Goal: Task Accomplishment & Management: Manage account settings

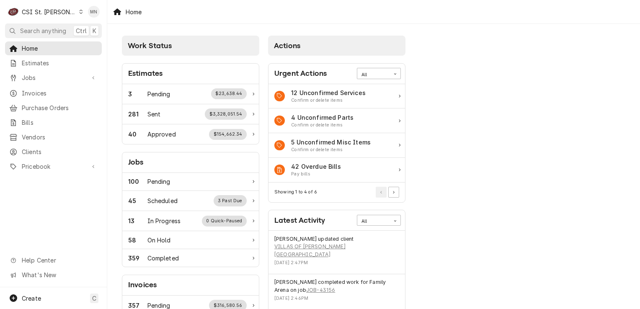
click at [49, 10] on div "CSI St. Louis" at bounding box center [49, 12] width 54 height 9
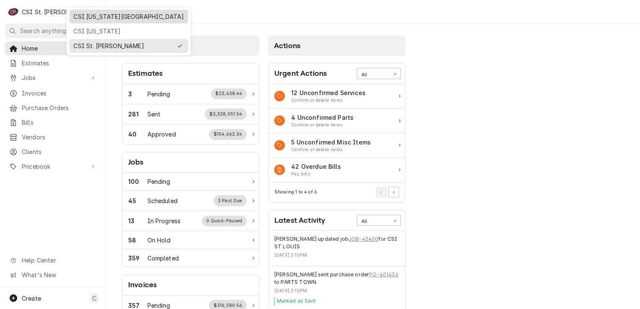
click at [83, 15] on div "CSI [US_STATE][GEOGRAPHIC_DATA]" at bounding box center [128, 16] width 111 height 9
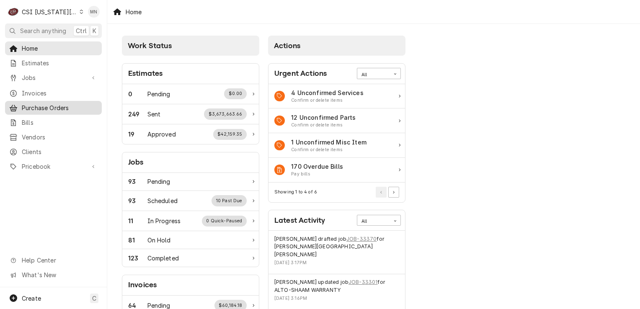
click at [47, 106] on span "Purchase Orders" at bounding box center [60, 107] width 76 height 9
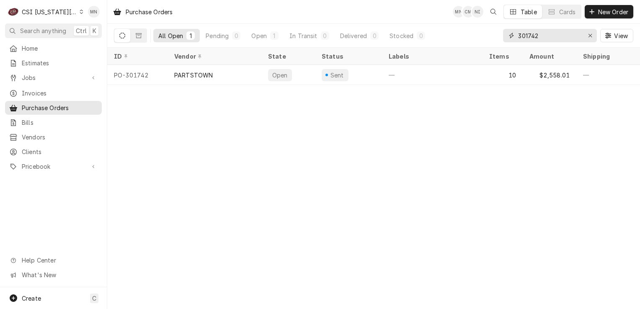
drag, startPoint x: 546, startPoint y: 36, endPoint x: 513, endPoint y: 38, distance: 32.7
click at [515, 38] on div "301742" at bounding box center [550, 35] width 94 height 13
type input "301753"
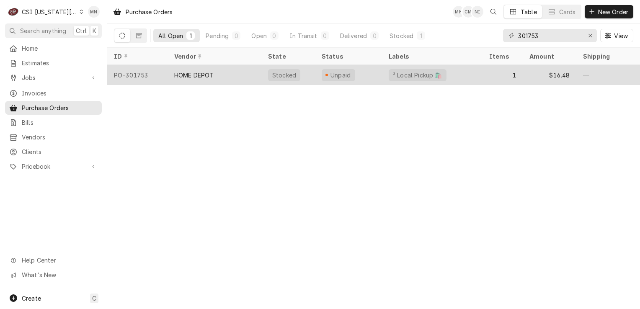
click at [242, 72] on div "HOME DEPOT" at bounding box center [215, 75] width 94 height 20
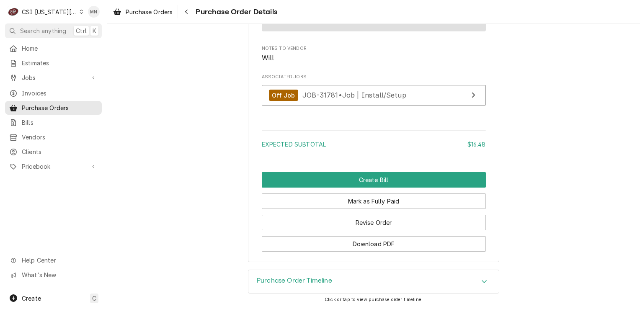
scroll to position [782, 0]
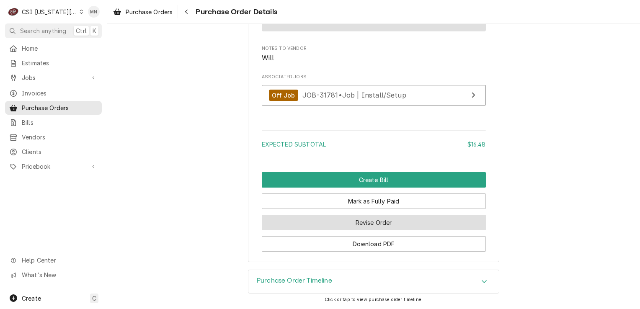
click at [371, 224] on button "Revise Order" at bounding box center [374, 223] width 224 height 16
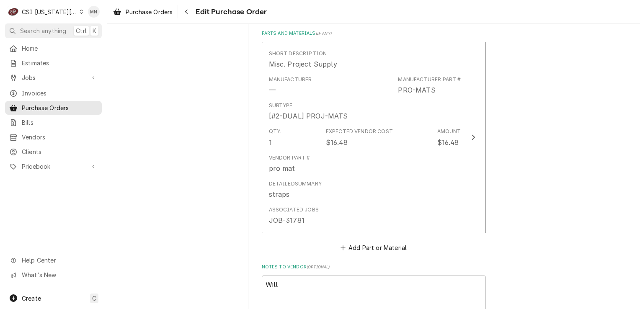
scroll to position [545, 0]
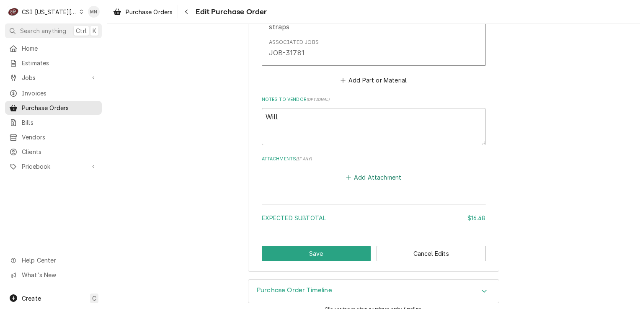
click at [365, 175] on button "Add Attachment" at bounding box center [373, 178] width 59 height 12
type textarea "x"
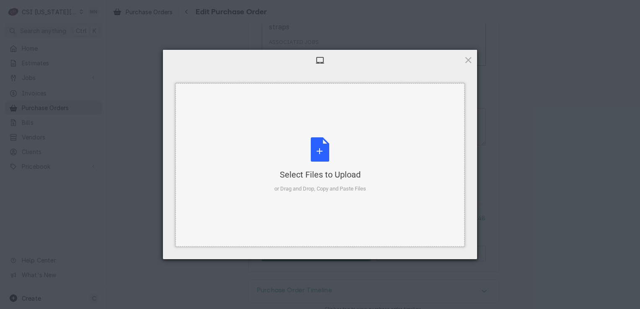
click at [323, 159] on div "Select Files to Upload or Drag and Drop, Copy and Paste Files" at bounding box center [320, 165] width 92 height 56
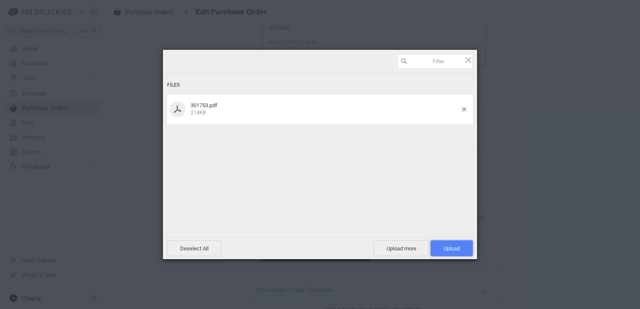
click at [445, 246] on span "Upload 1" at bounding box center [452, 249] width 16 height 6
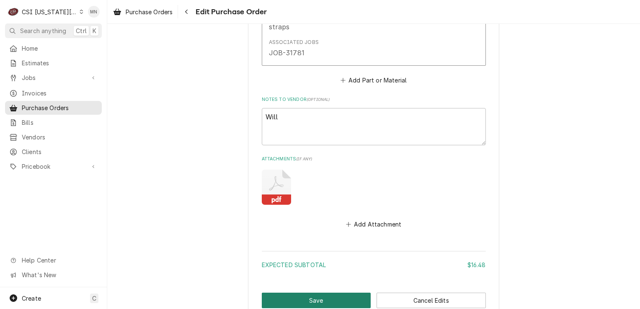
click at [334, 301] on button "Save" at bounding box center [316, 301] width 109 height 16
type textarea "x"
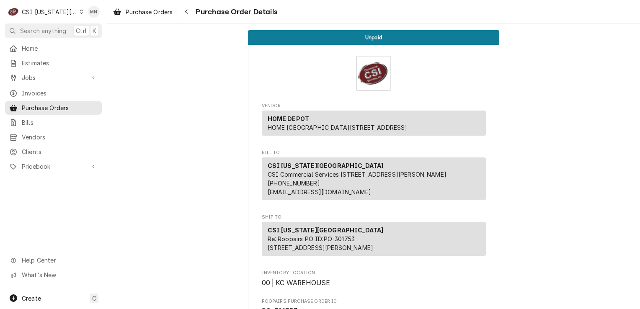
click at [53, 10] on div "CSI [US_STATE][GEOGRAPHIC_DATA]" at bounding box center [49, 12] width 55 height 9
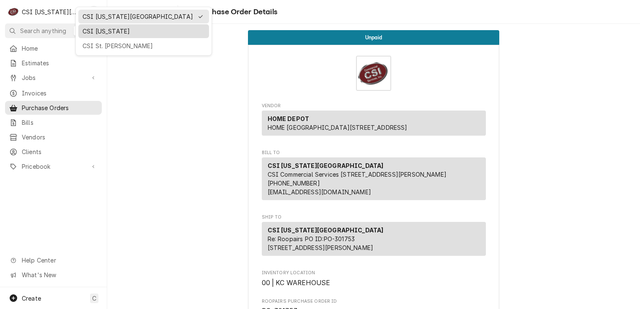
click at [103, 34] on div "CSI [US_STATE]" at bounding box center [144, 31] width 122 height 9
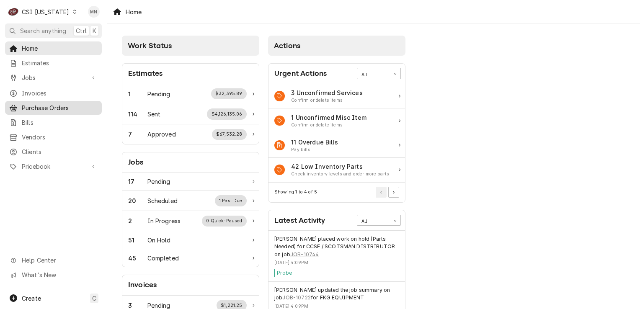
click at [63, 103] on span "Purchase Orders" at bounding box center [60, 107] width 76 height 9
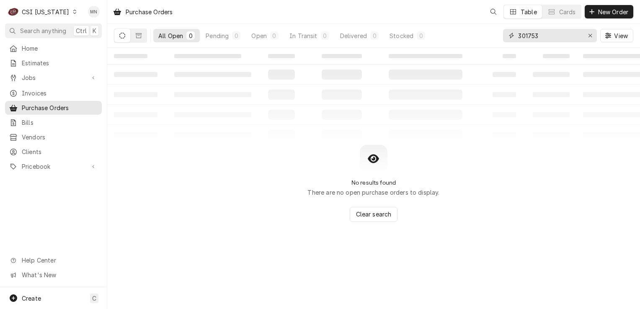
drag, startPoint x: 550, startPoint y: 36, endPoint x: 459, endPoint y: 36, distance: 90.9
click at [468, 36] on div "All Open 0 Pending 0 Open 0 In Transit 0 Delivered 0 Stocked 0 301753 View" at bounding box center [374, 35] width 520 height 23
type input "100422"
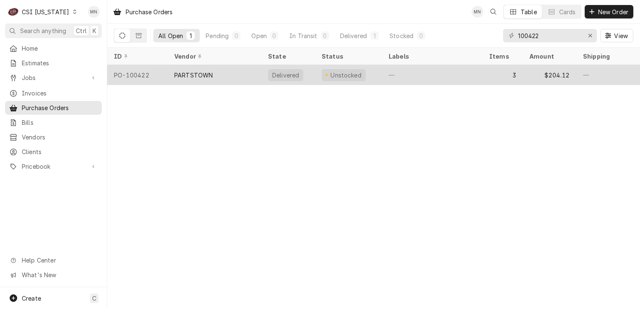
click at [209, 72] on div "PARTSTOWN" at bounding box center [193, 75] width 39 height 9
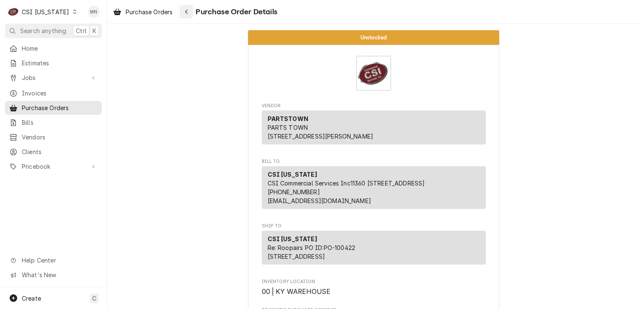
click at [189, 11] on icon "Navigate back" at bounding box center [187, 12] width 4 height 6
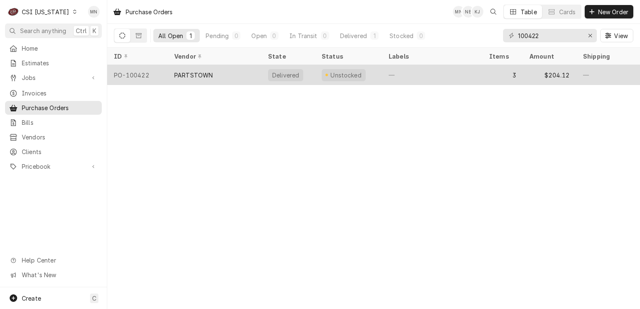
click at [222, 71] on div "PARTSTOWN" at bounding box center [215, 75] width 94 height 20
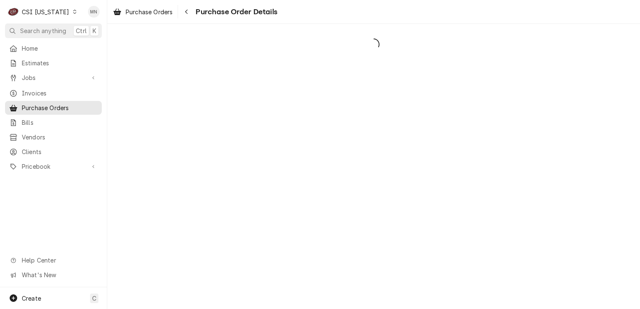
click at [221, 71] on div "Dynamic Content Wrapper" at bounding box center [373, 166] width 533 height 285
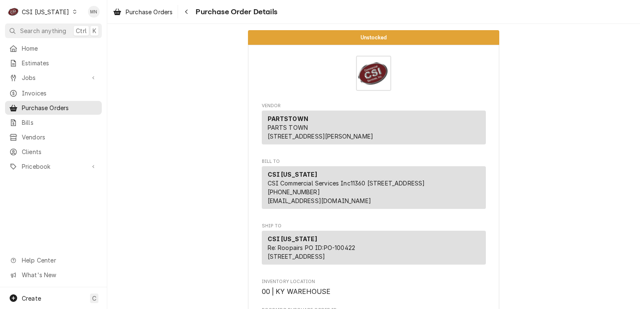
drag, startPoint x: 0, startPoint y: 0, endPoint x: 202, endPoint y: 126, distance: 237.5
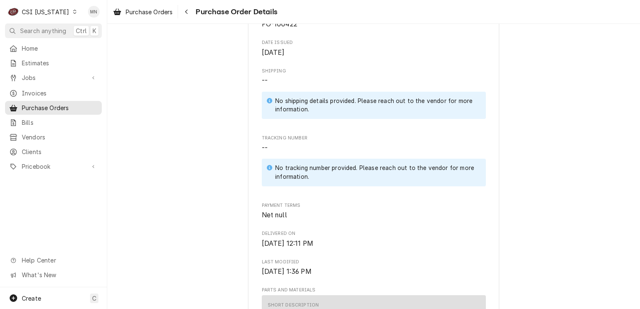
scroll to position [293, 0]
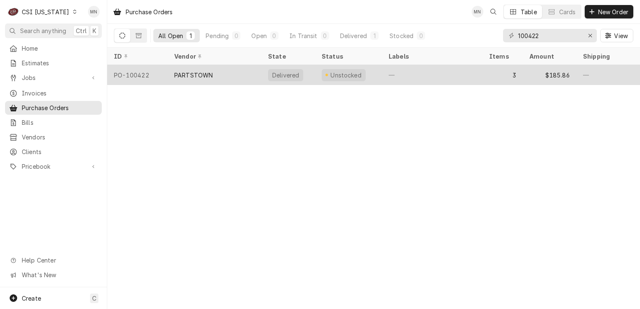
click at [182, 75] on div "PARTSTOWN" at bounding box center [193, 75] width 39 height 9
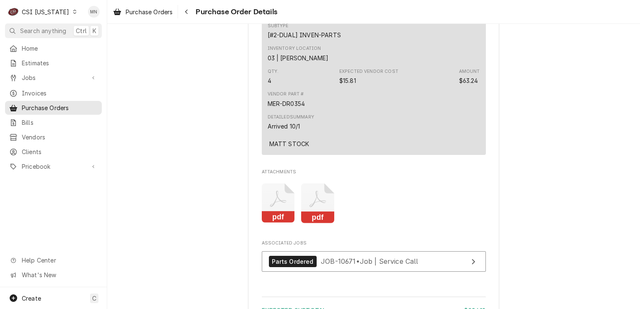
scroll to position [964, 0]
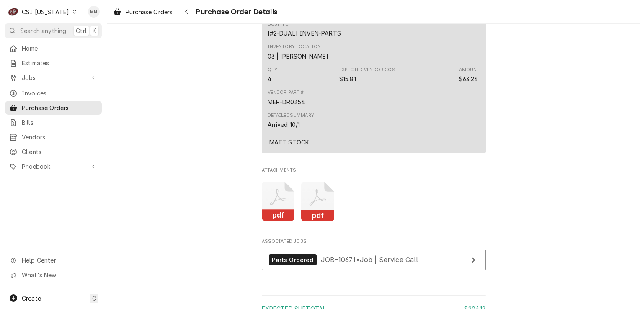
click at [312, 206] on icon "Attachments" at bounding box center [318, 197] width 16 height 16
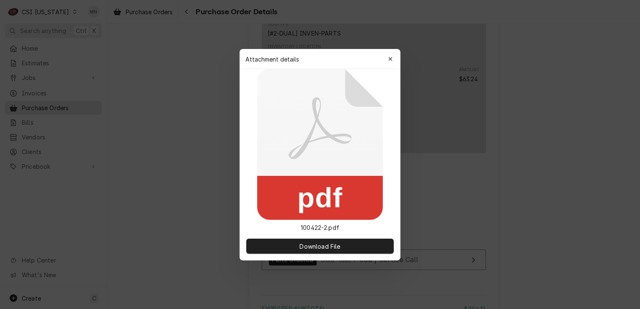
click at [394, 60] on div "button" at bounding box center [390, 59] width 8 height 8
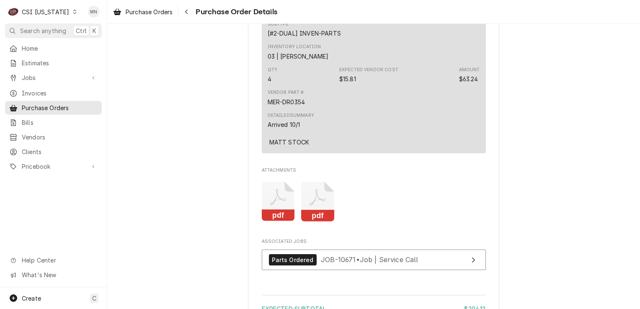
click at [272, 222] on icon "Attachments" at bounding box center [278, 202] width 33 height 40
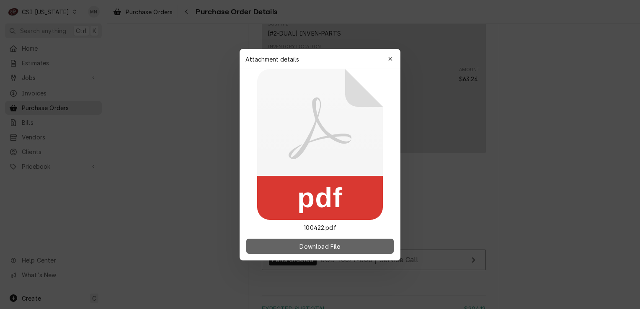
click at [283, 249] on button "Download File" at bounding box center [319, 246] width 147 height 15
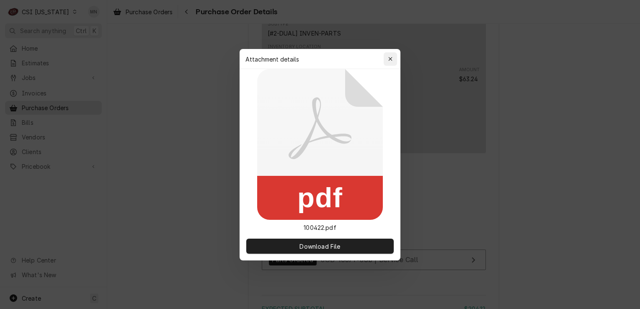
click at [392, 62] on div "button" at bounding box center [390, 59] width 8 height 8
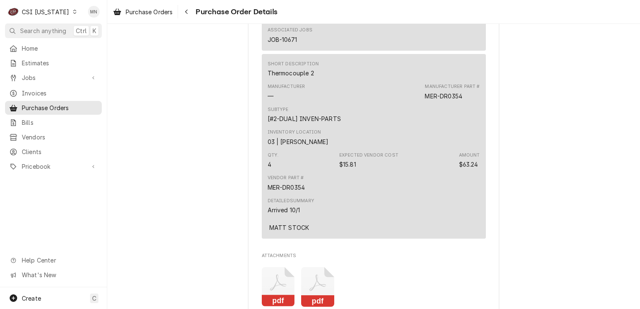
scroll to position [880, 0]
drag, startPoint x: 419, startPoint y: 118, endPoint x: 463, endPoint y: 127, distance: 44.4
click at [463, 101] on div "Manufacturer — Manufacturer Part # MER-DR0354" at bounding box center [374, 90] width 212 height 23
drag, startPoint x: 463, startPoint y: 127, endPoint x: 451, endPoint y: 122, distance: 12.8
copy div "MER-DR0354"
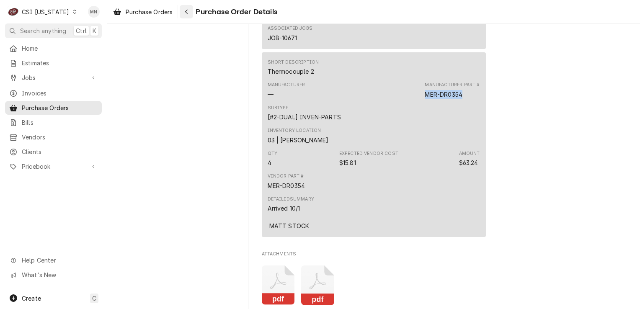
click at [193, 11] on button "Navigate back" at bounding box center [186, 11] width 13 height 13
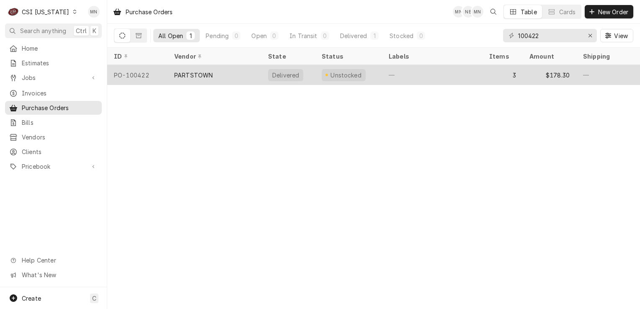
click at [216, 80] on div "PARTSTOWN" at bounding box center [215, 75] width 94 height 20
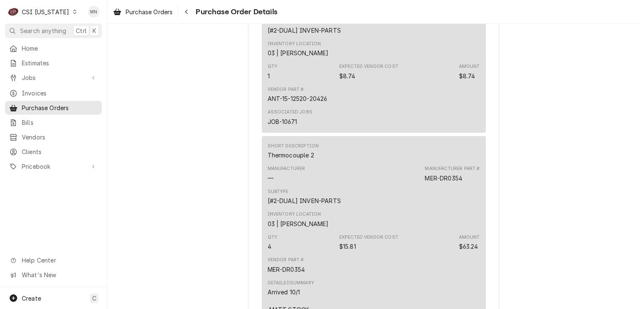
scroll to position [922, 0]
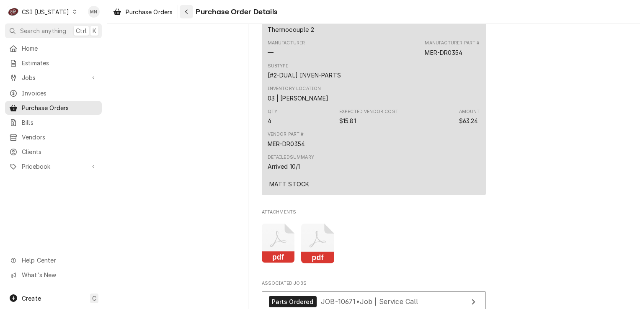
click at [187, 16] on button "Navigate back" at bounding box center [186, 11] width 13 height 13
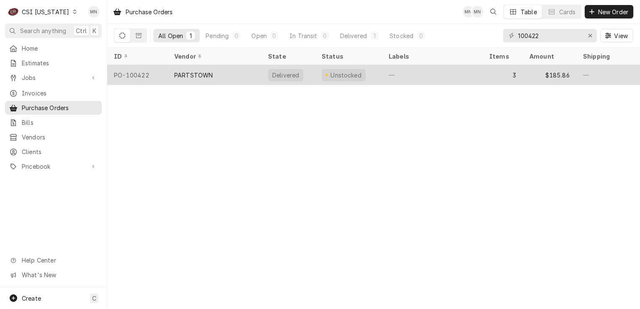
click at [150, 70] on div "PO-100422" at bounding box center [137, 75] width 60 height 20
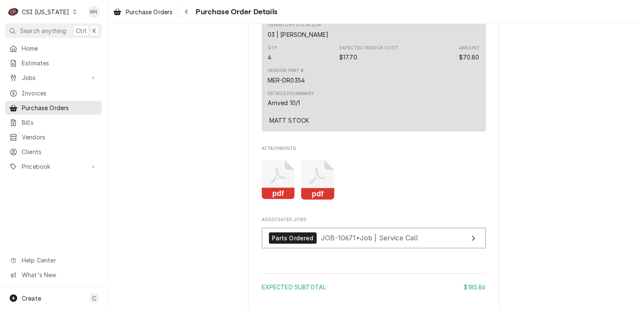
scroll to position [922, 0]
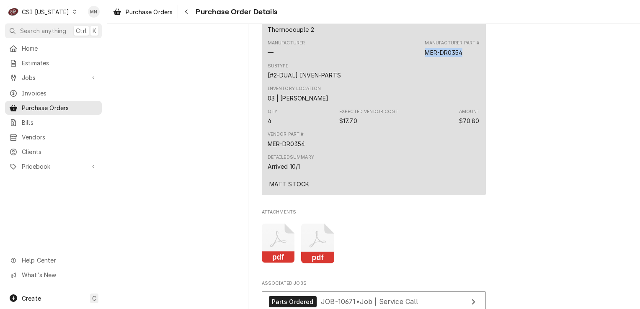
drag, startPoint x: 465, startPoint y: 79, endPoint x: 424, endPoint y: 78, distance: 40.7
click at [425, 57] on div "Manufacturer Part # MER-DR0354" at bounding box center [452, 48] width 55 height 17
copy div "MER-DR0354"
click at [27, 163] on span "Pricebook" at bounding box center [53, 166] width 63 height 9
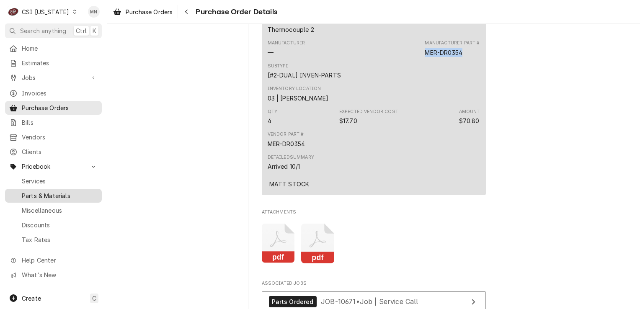
click at [52, 191] on span "Parts & Materials" at bounding box center [60, 195] width 76 height 9
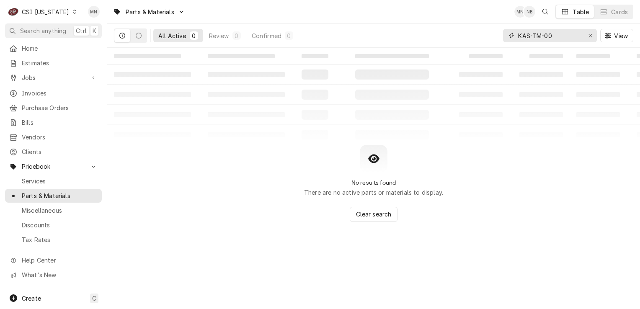
drag, startPoint x: 551, startPoint y: 35, endPoint x: 511, endPoint y: 35, distance: 40.2
click at [511, 35] on div "KAS-TM-00" at bounding box center [550, 35] width 94 height 13
drag, startPoint x: 513, startPoint y: 34, endPoint x: 456, endPoint y: 34, distance: 57.4
click at [456, 34] on div "All Active 0 Review 0 Confirmed 0 KAS-TM-00 View" at bounding box center [374, 35] width 520 height 23
drag, startPoint x: 522, startPoint y: 36, endPoint x: 514, endPoint y: 36, distance: 8.4
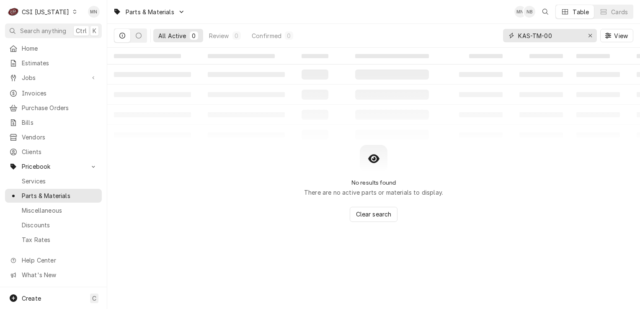
click at [514, 36] on div "KAS-TM-00" at bounding box center [550, 35] width 94 height 13
paste input "MER-DR0354"
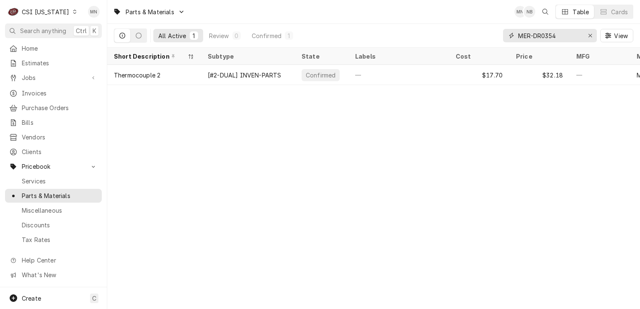
type input "MER-DR0354"
click at [592, 33] on icon "Erase input" at bounding box center [590, 36] width 5 height 6
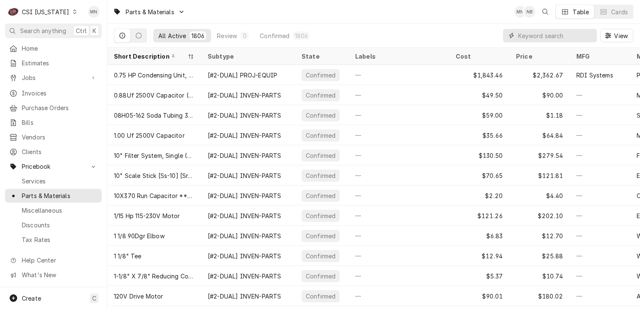
paste input "ANT-20-24915-1023"
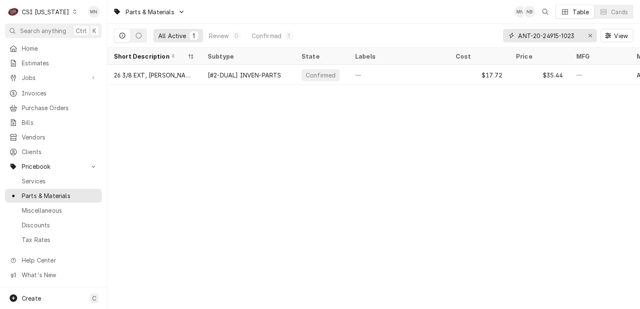
type input "ANT-20-24915-1023"
click at [590, 35] on icon "Erase input" at bounding box center [590, 36] width 5 height 6
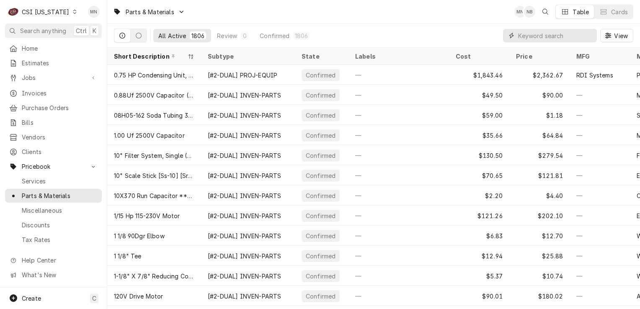
paste input "ANT-15-12520-20426"
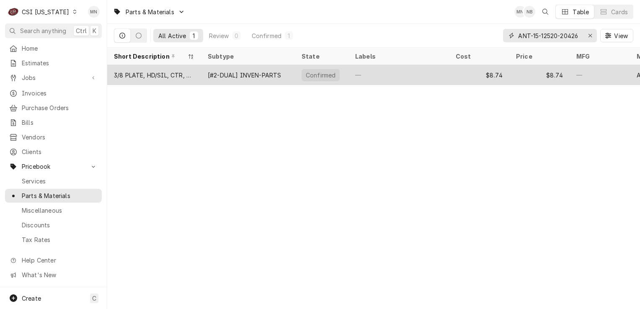
type input "ANT-15-12520-20426"
click at [257, 75] on div "[#2-DUAL] INVEN-PARTS" at bounding box center [244, 75] width 73 height 9
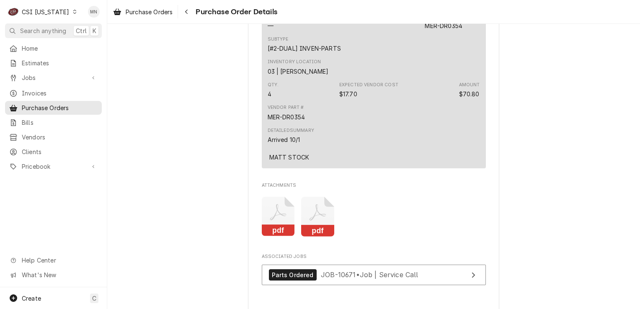
scroll to position [964, 0]
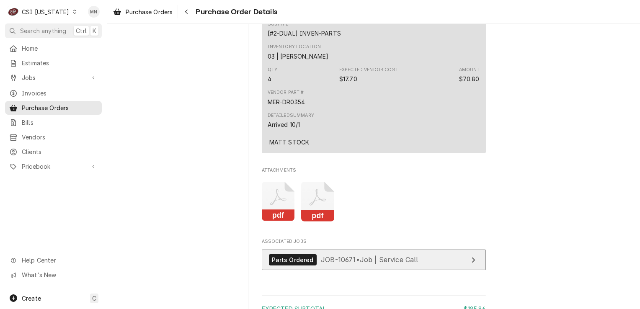
click at [350, 264] on span "JOB-10671 • Job | Service Call" at bounding box center [370, 260] width 98 height 8
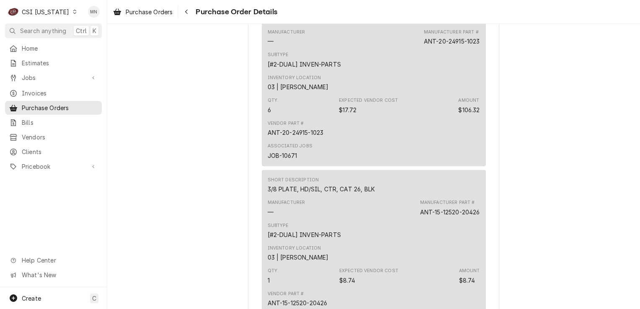
scroll to position [587, 0]
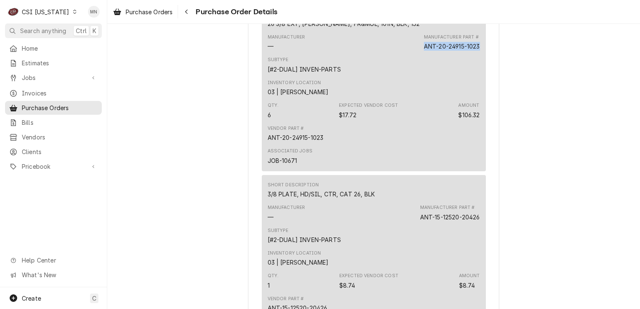
drag, startPoint x: 476, startPoint y: 73, endPoint x: 419, endPoint y: 73, distance: 57.0
click at [424, 51] on div "ANT-20-24915-1023" at bounding box center [452, 46] width 56 height 9
copy div "ANT-20-24915-1023"
click at [392, 224] on div "Manufacturer — Manufacturer Part # ANT-15-12520-20426" at bounding box center [374, 213] width 212 height 23
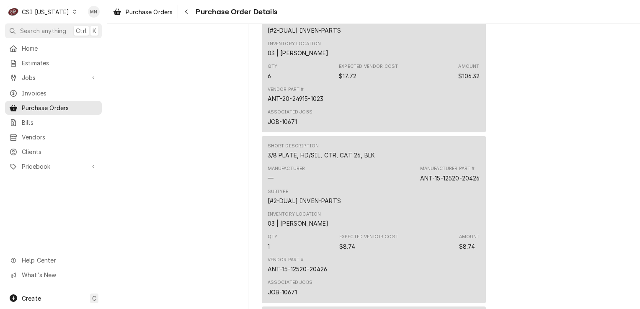
scroll to position [670, 0]
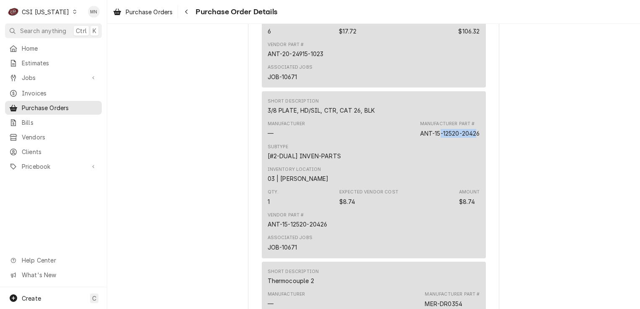
drag, startPoint x: 475, startPoint y: 159, endPoint x: 436, endPoint y: 156, distance: 39.1
click at [436, 138] on div "ANT-15-12520-20426" at bounding box center [450, 133] width 60 height 9
drag, startPoint x: 436, startPoint y: 156, endPoint x: 432, endPoint y: 165, distance: 9.4
click at [432, 140] on div "Manufacturer — Manufacturer Part # ANT-15-12520-20426" at bounding box center [374, 129] width 212 height 23
drag, startPoint x: 432, startPoint y: 165, endPoint x: 416, endPoint y: 157, distance: 18.7
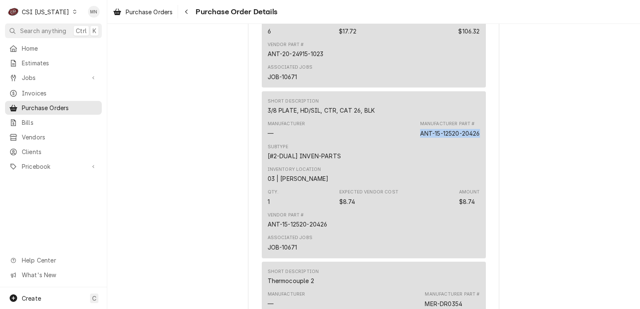
click at [416, 157] on div "Short Description 3/8 PLATE, HD/SIL, CTR, CAT 26, BLK Manufacturer — Manufactur…" at bounding box center [374, 174] width 224 height 167
copy div "ANT-15-12520-20426"
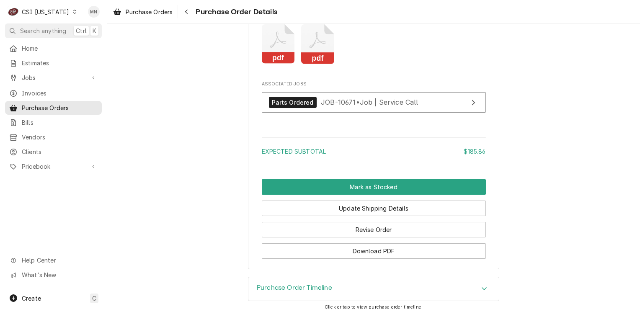
scroll to position [1131, 0]
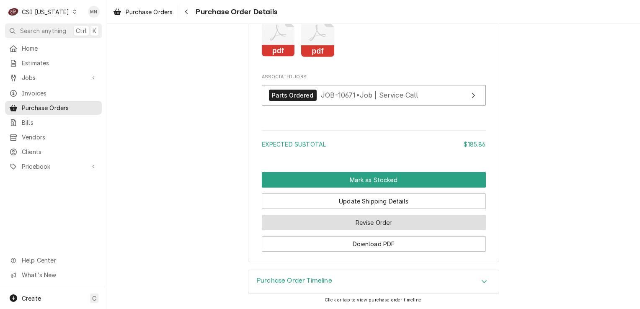
click at [361, 230] on button "Revise Order" at bounding box center [374, 223] width 224 height 16
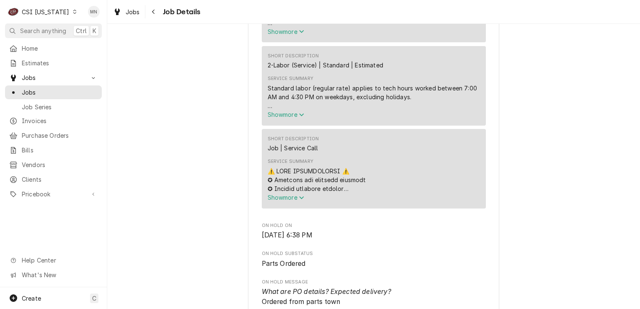
scroll to position [628, 0]
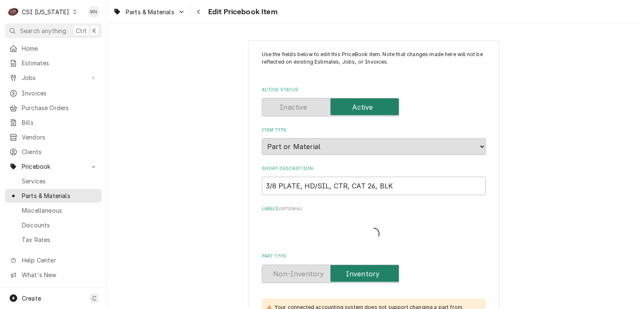
type textarea "x"
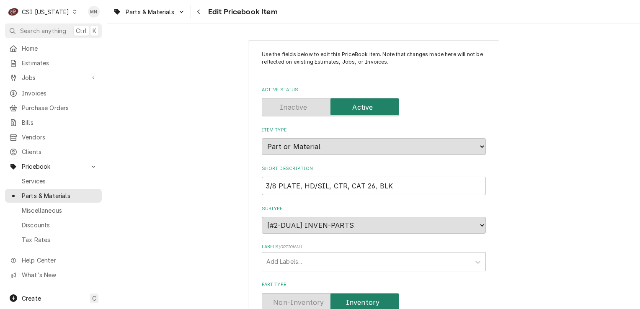
click at [206, 13] on span "Edit Pricebook Item" at bounding box center [242, 11] width 72 height 11
click at [201, 11] on icon "Navigate back" at bounding box center [199, 12] width 4 height 6
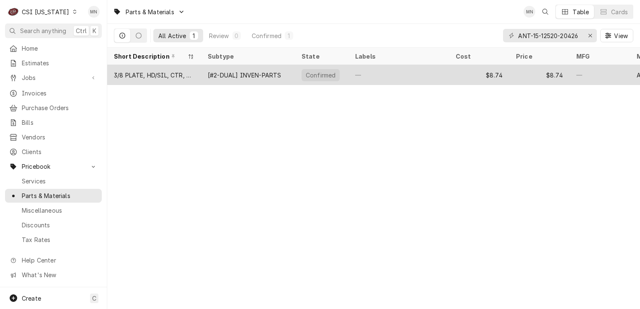
click at [134, 76] on div "3/8 PLATE, HD/SIL, CTR, CAT 26, BLK" at bounding box center [154, 75] width 80 height 9
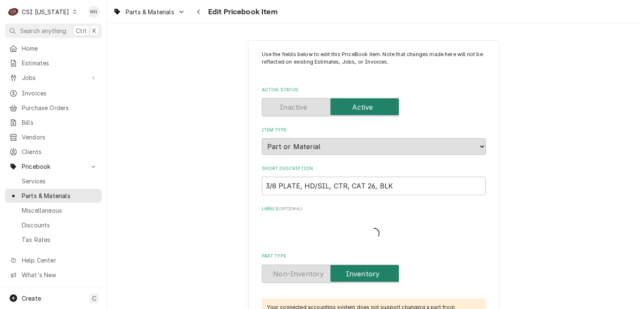
type textarea "x"
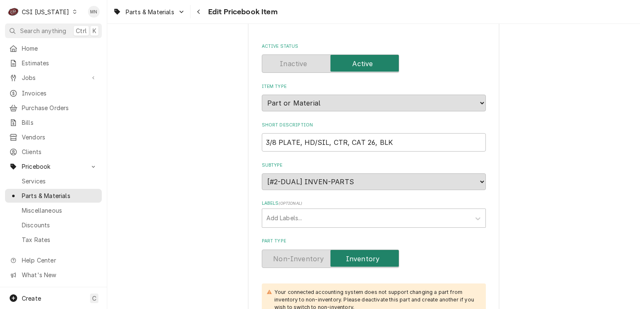
scroll to position [42, 0]
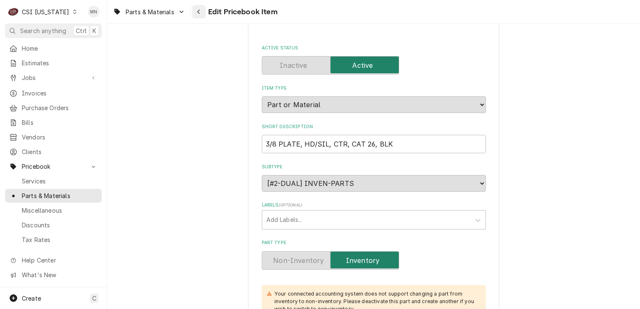
click at [198, 15] on div "Navigate back" at bounding box center [199, 12] width 8 height 8
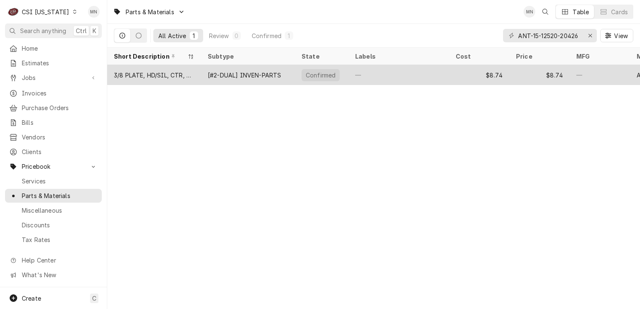
click at [184, 73] on div "3/8 PLATE, HD/SIL, CTR, CAT 26, BLK" at bounding box center [154, 75] width 80 height 9
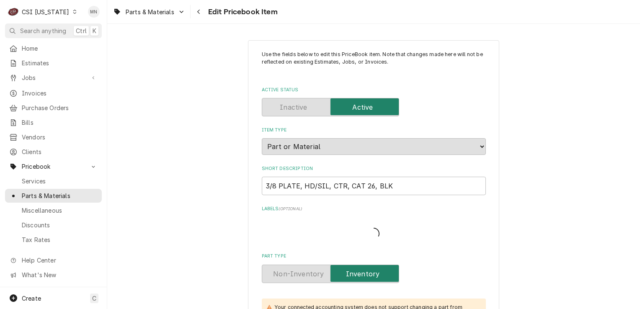
type textarea "x"
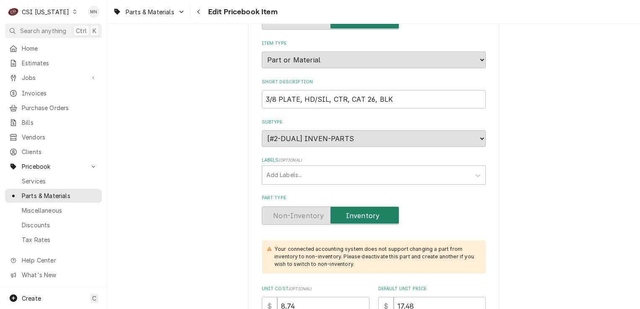
scroll to position [84, 0]
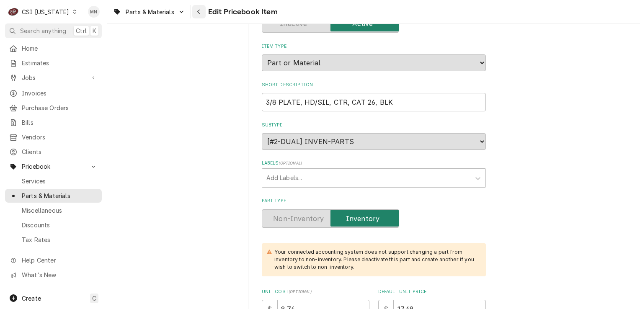
click at [201, 10] on icon "Navigate back" at bounding box center [199, 12] width 4 height 6
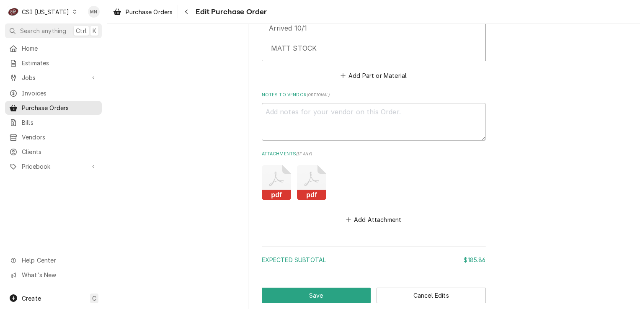
scroll to position [981, 0]
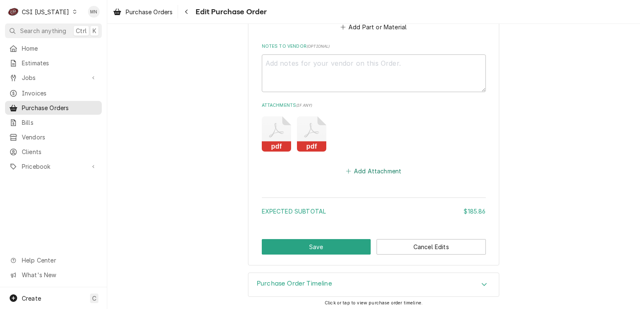
click at [372, 169] on button "Add Attachment" at bounding box center [373, 171] width 59 height 12
type textarea "x"
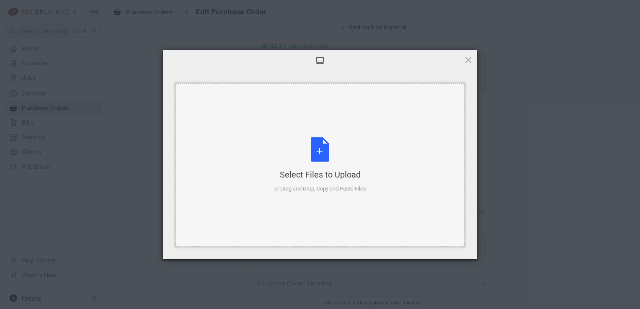
click at [321, 165] on div "Select Files to Upload or Drag and Drop, Copy and Paste Files" at bounding box center [320, 165] width 92 height 56
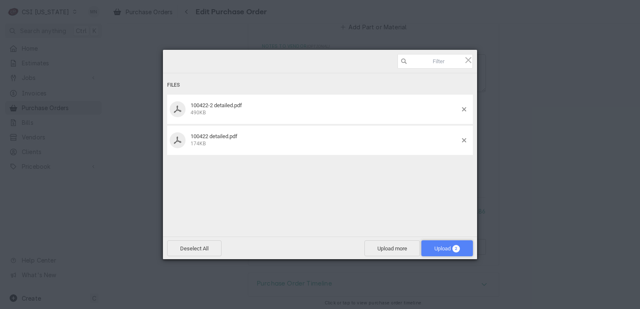
click at [435, 251] on span "Upload 2" at bounding box center [447, 249] width 26 height 6
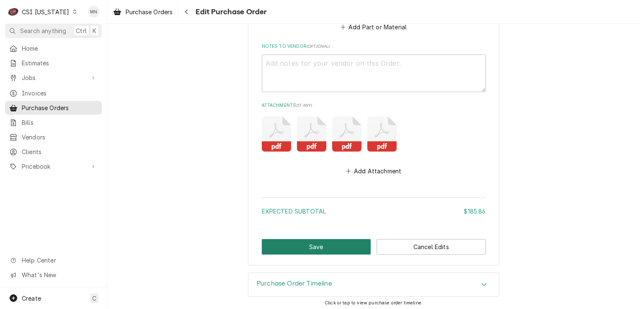
click at [328, 247] on button "Save" at bounding box center [316, 247] width 109 height 16
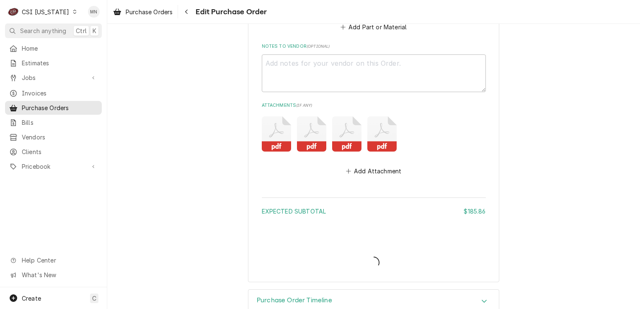
type textarea "x"
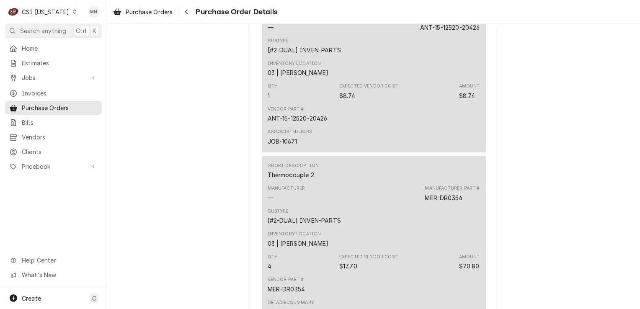
scroll to position [776, 0]
click at [188, 12] on icon "Navigate back" at bounding box center [187, 12] width 4 height 6
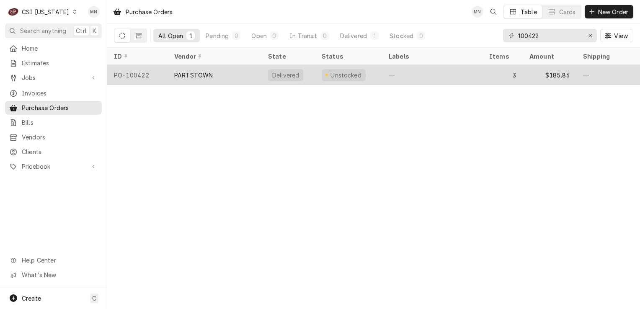
click at [184, 72] on div "PARTSTOWN" at bounding box center [193, 75] width 39 height 9
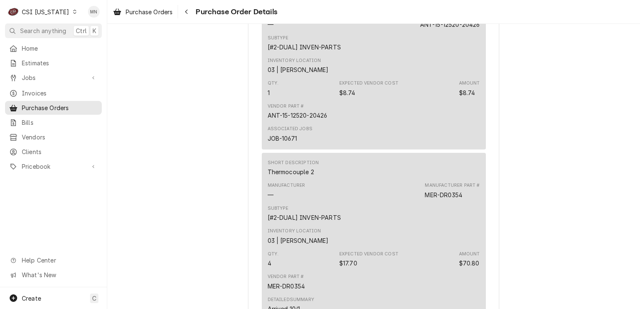
scroll to position [776, 0]
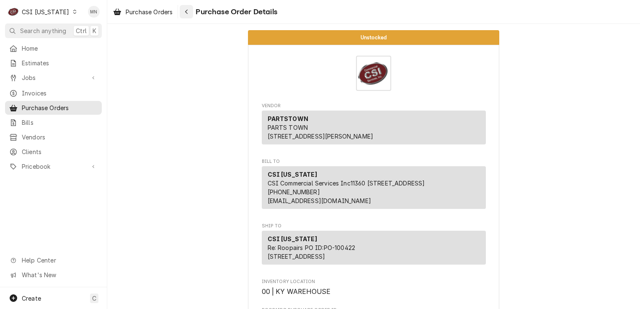
click at [193, 14] on button "Navigate back" at bounding box center [186, 11] width 13 height 13
